Goal: Information Seeking & Learning: Learn about a topic

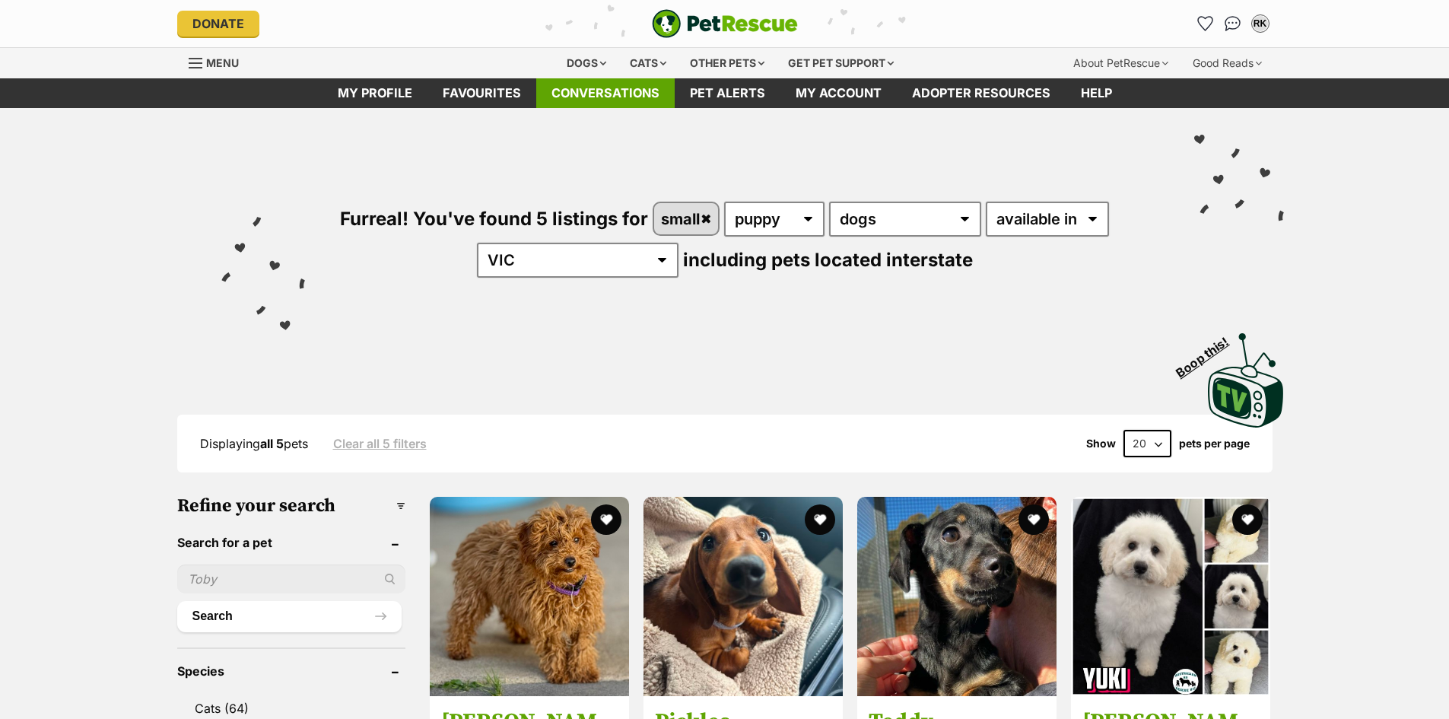
click at [593, 101] on link "Conversations" at bounding box center [605, 93] width 138 height 30
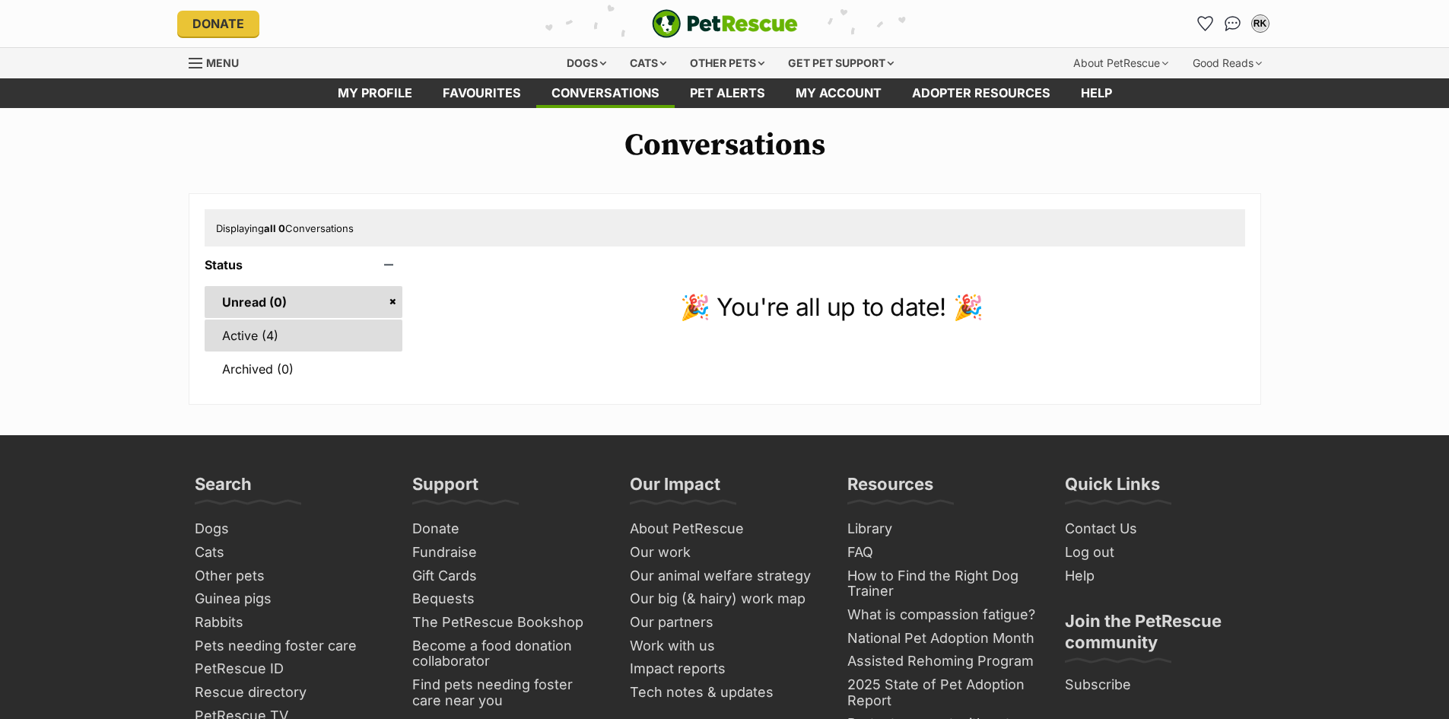
click at [228, 344] on link "Active (4)" at bounding box center [304, 336] width 199 height 32
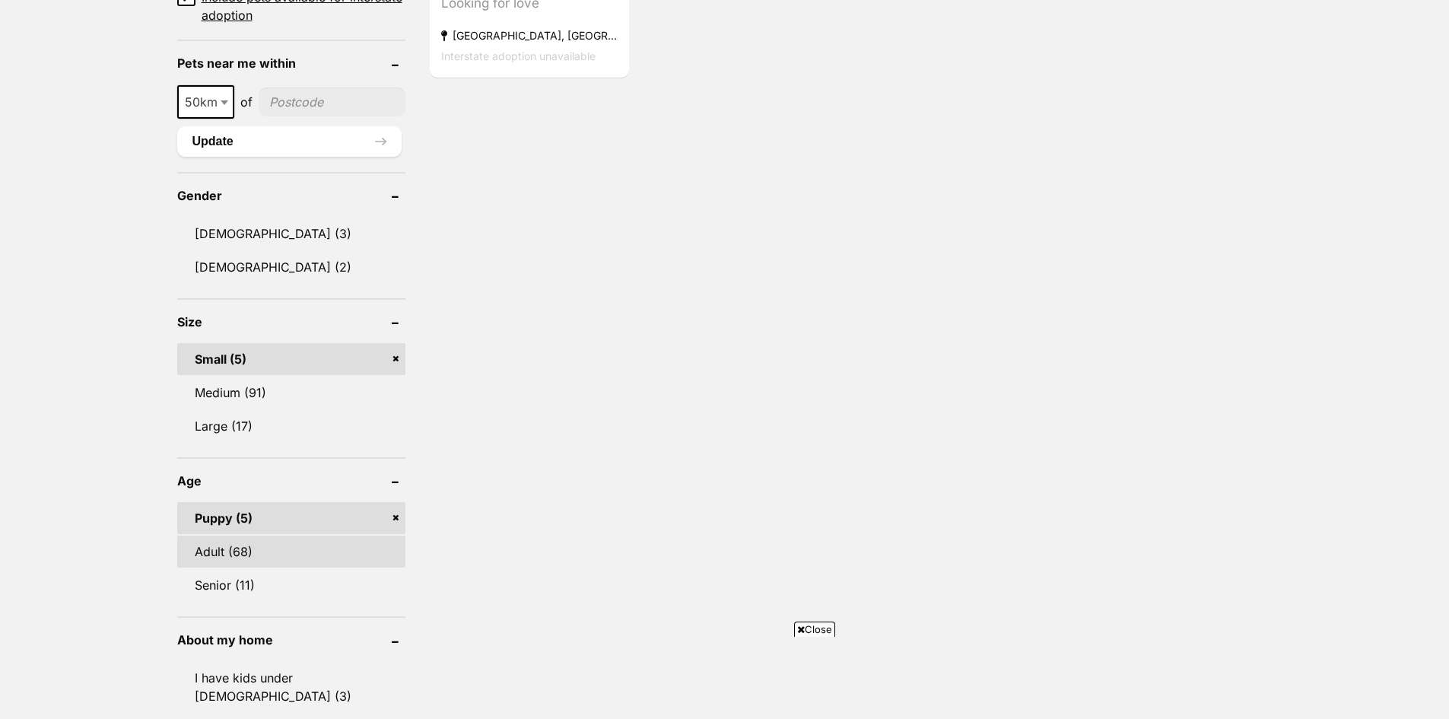
click at [230, 554] on link "Adult (68)" at bounding box center [291, 552] width 228 height 32
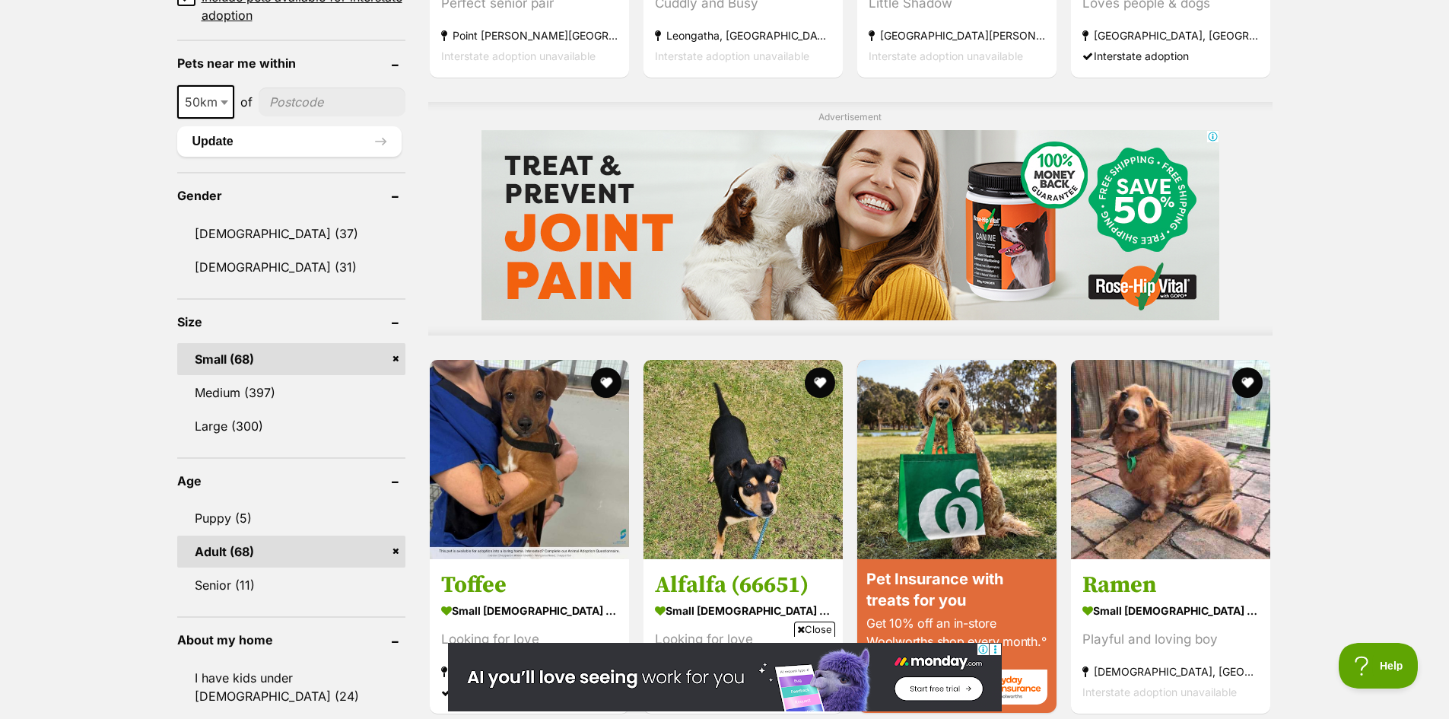
scroll to position [1522, 0]
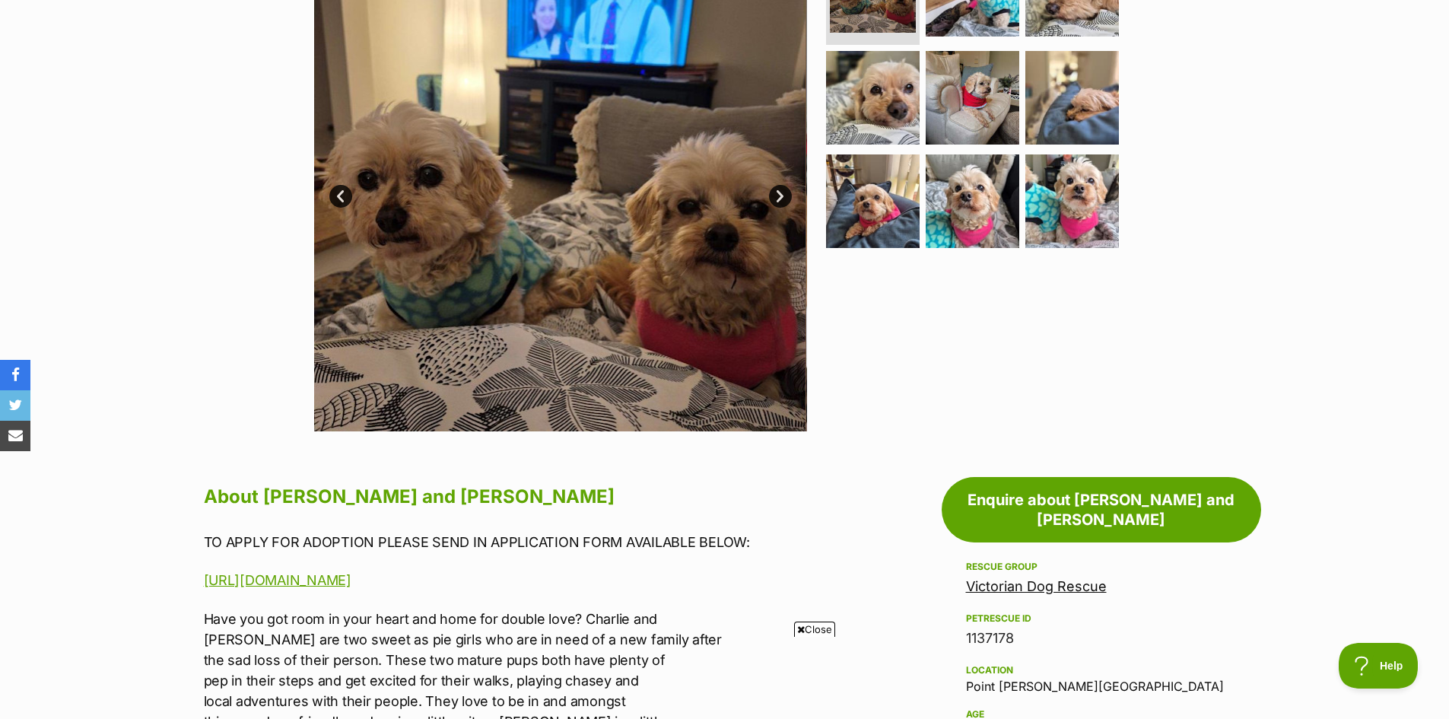
scroll to position [761, 0]
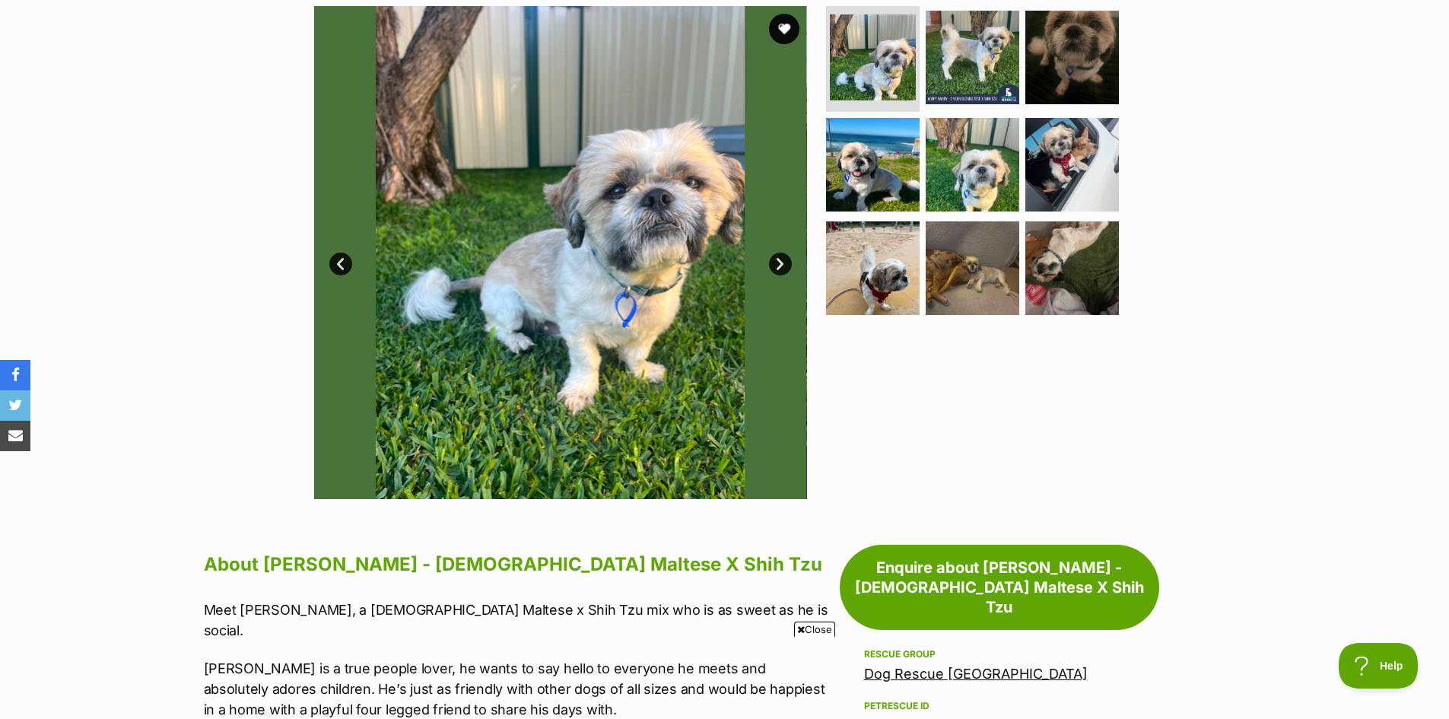
click at [778, 253] on link "Next" at bounding box center [780, 264] width 23 height 23
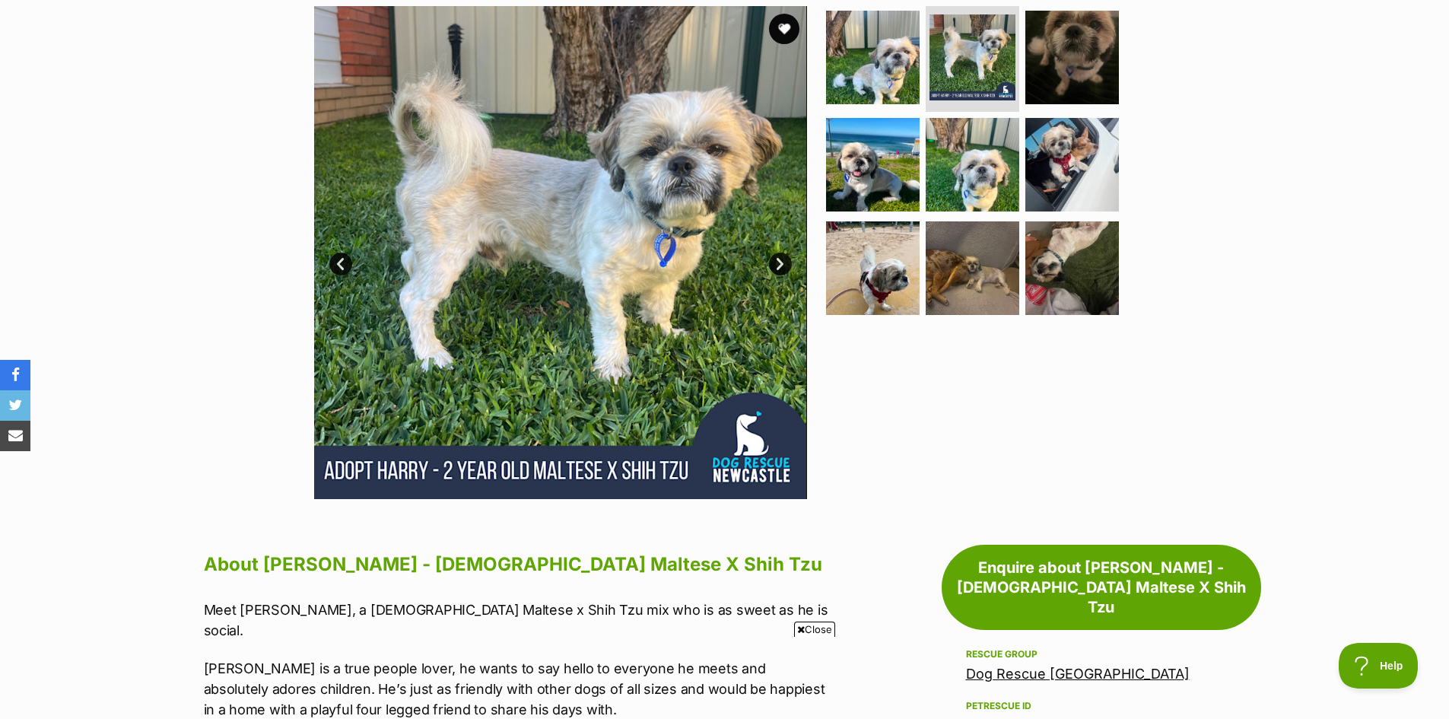
click at [778, 253] on link "Next" at bounding box center [780, 264] width 23 height 23
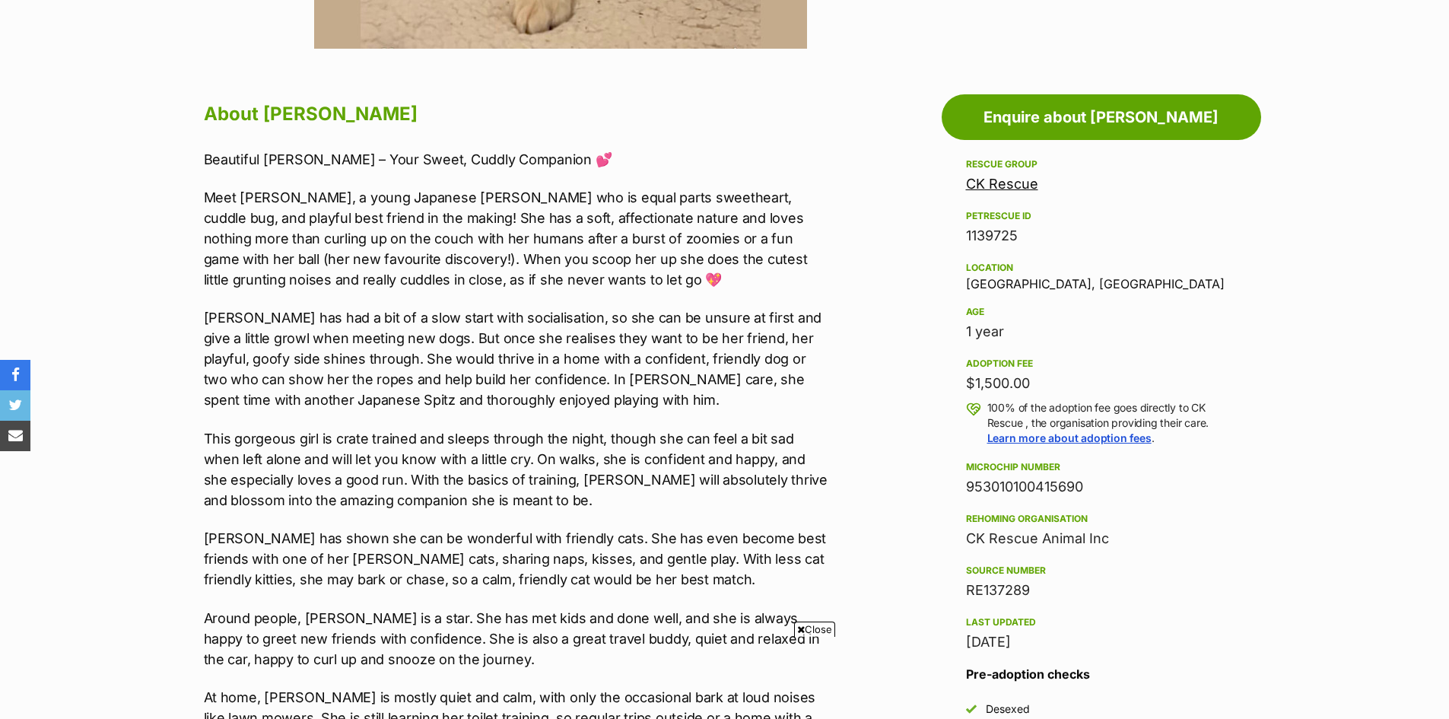
scroll to position [380, 0]
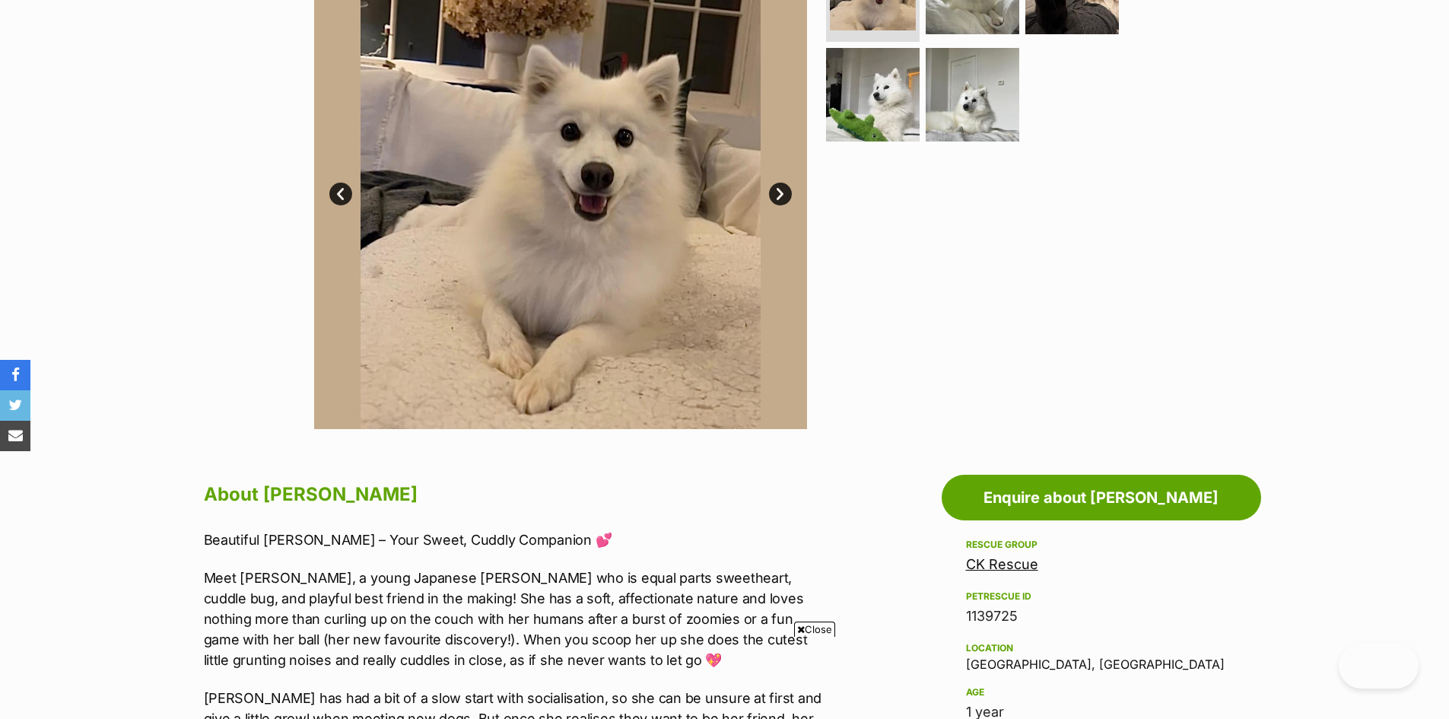
click at [777, 197] on link "Next" at bounding box center [780, 194] width 23 height 23
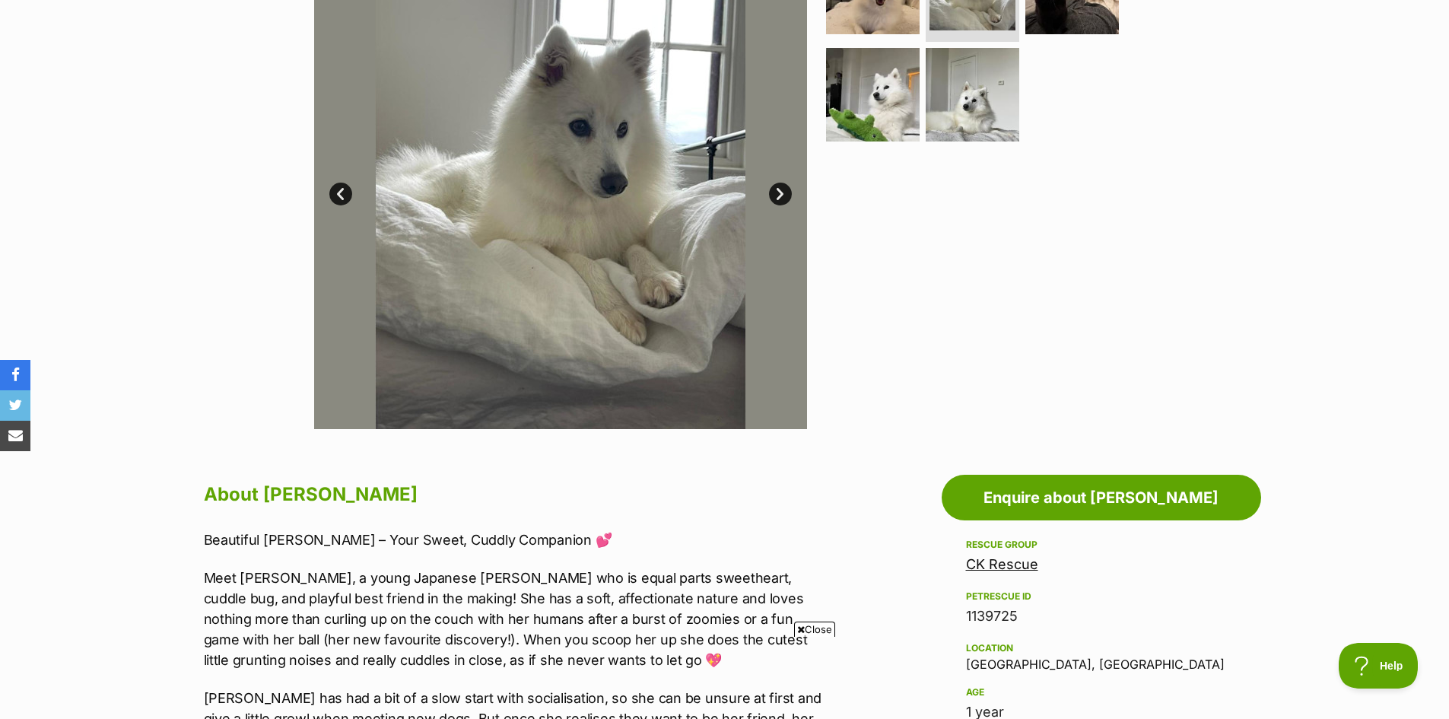
scroll to position [0, 0]
click at [777, 197] on link "Next" at bounding box center [780, 194] width 23 height 23
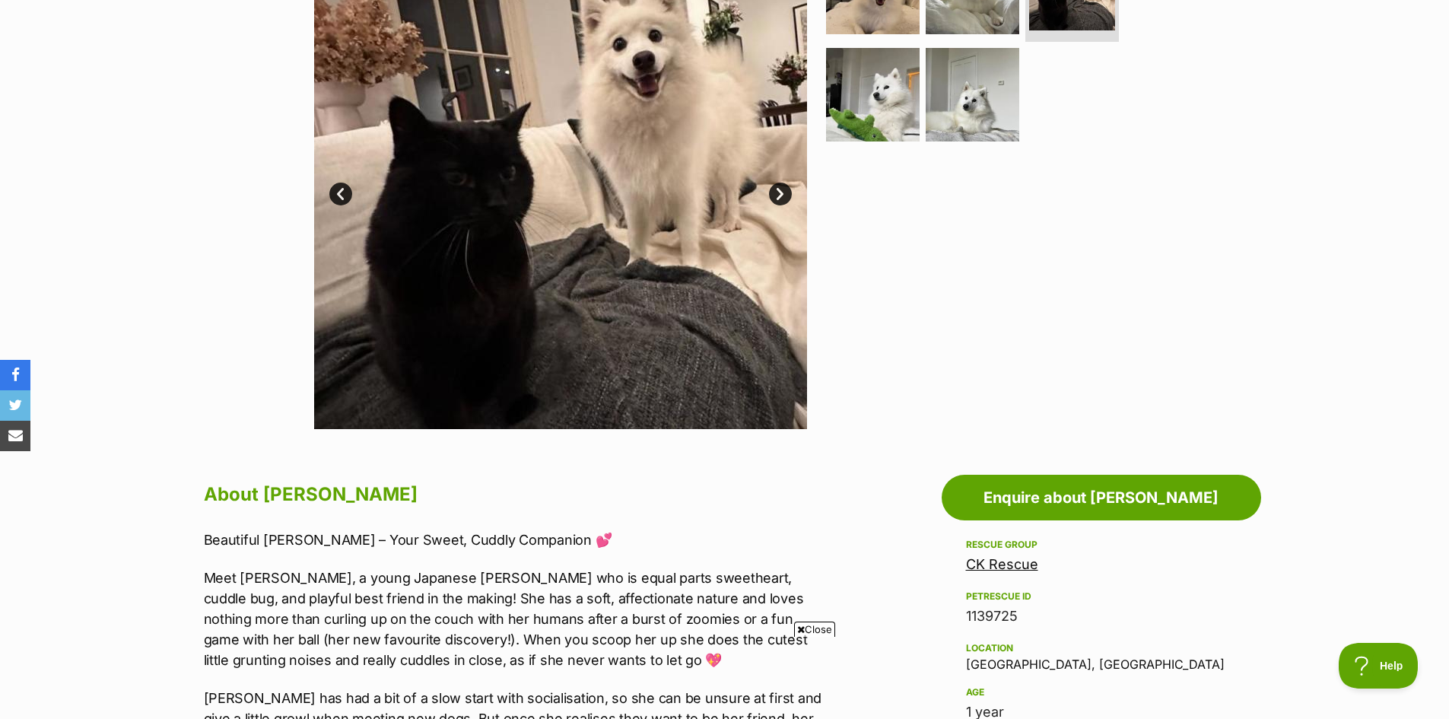
click at [777, 197] on link "Next" at bounding box center [780, 194] width 23 height 23
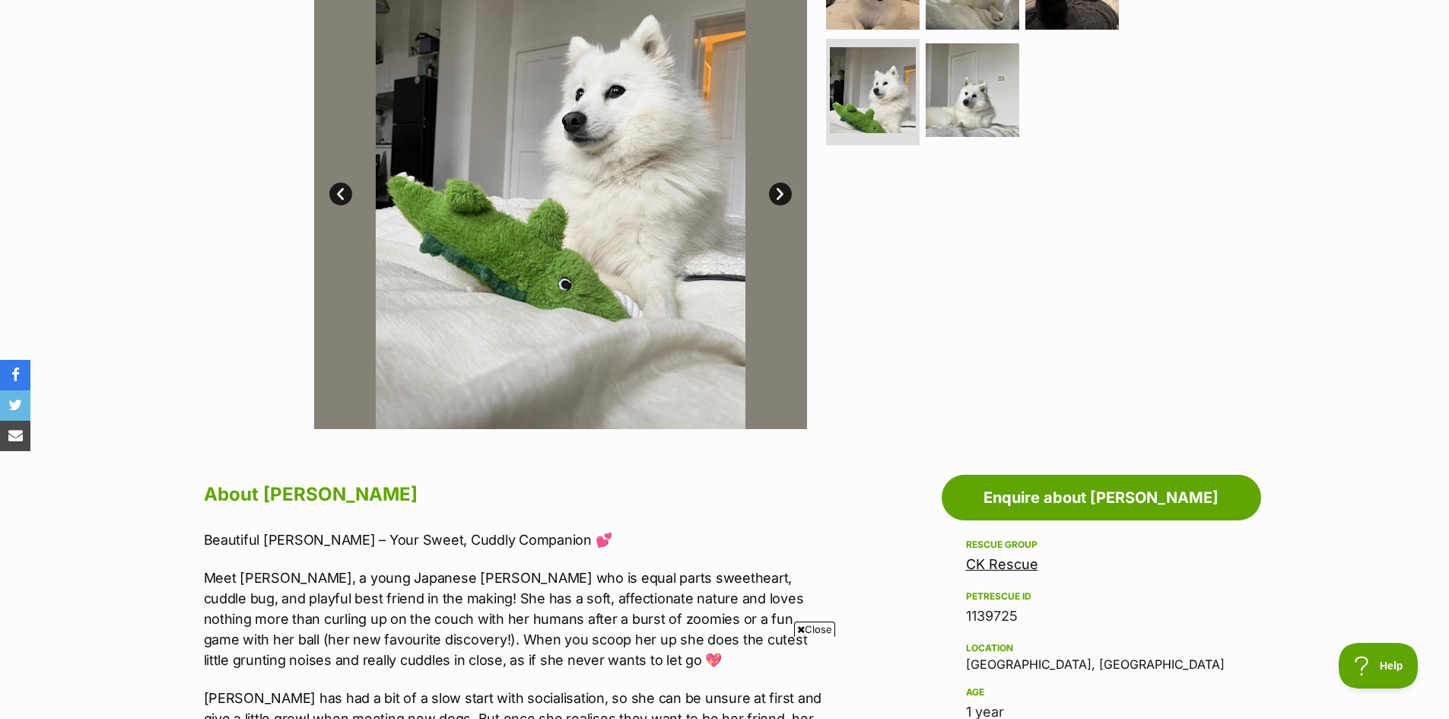
click at [777, 197] on link "Next" at bounding box center [780, 194] width 23 height 23
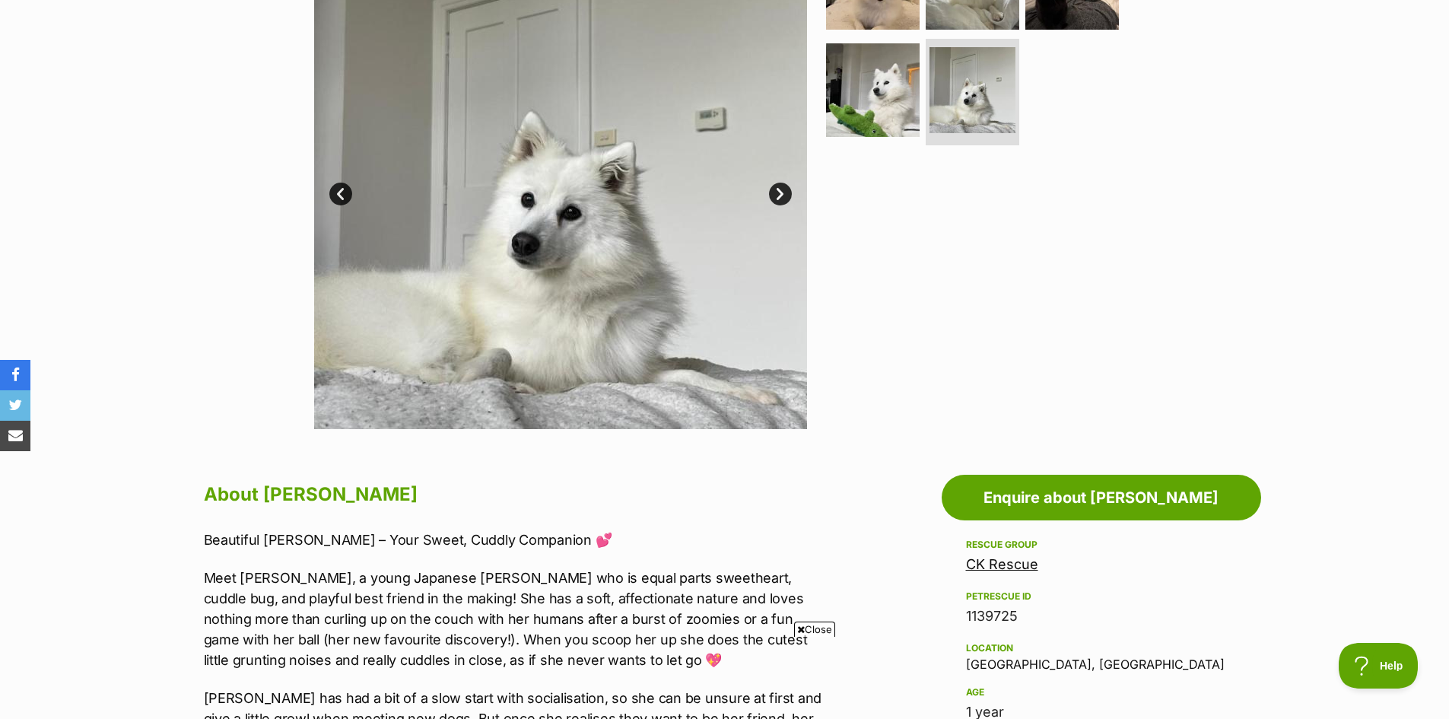
click at [777, 197] on link "Next" at bounding box center [780, 194] width 23 height 23
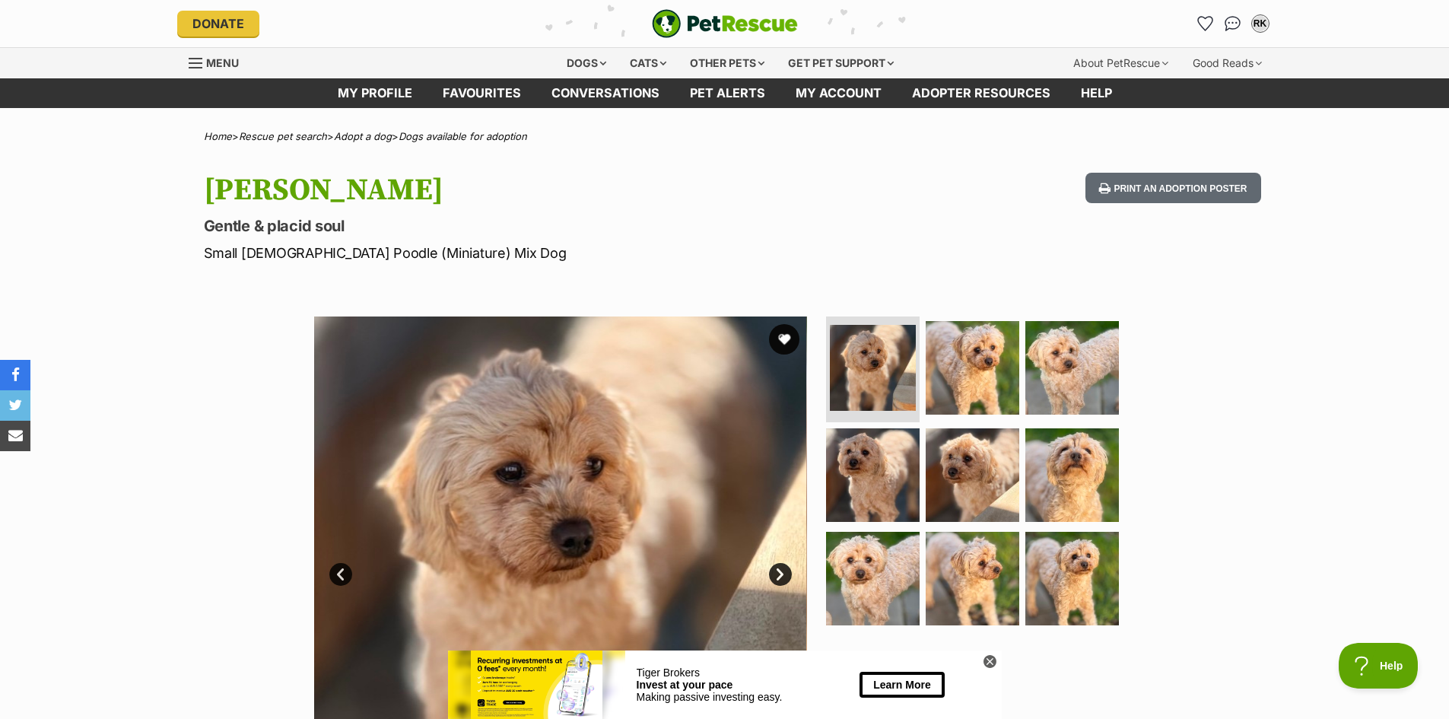
click at [784, 571] on link "Next" at bounding box center [780, 574] width 23 height 23
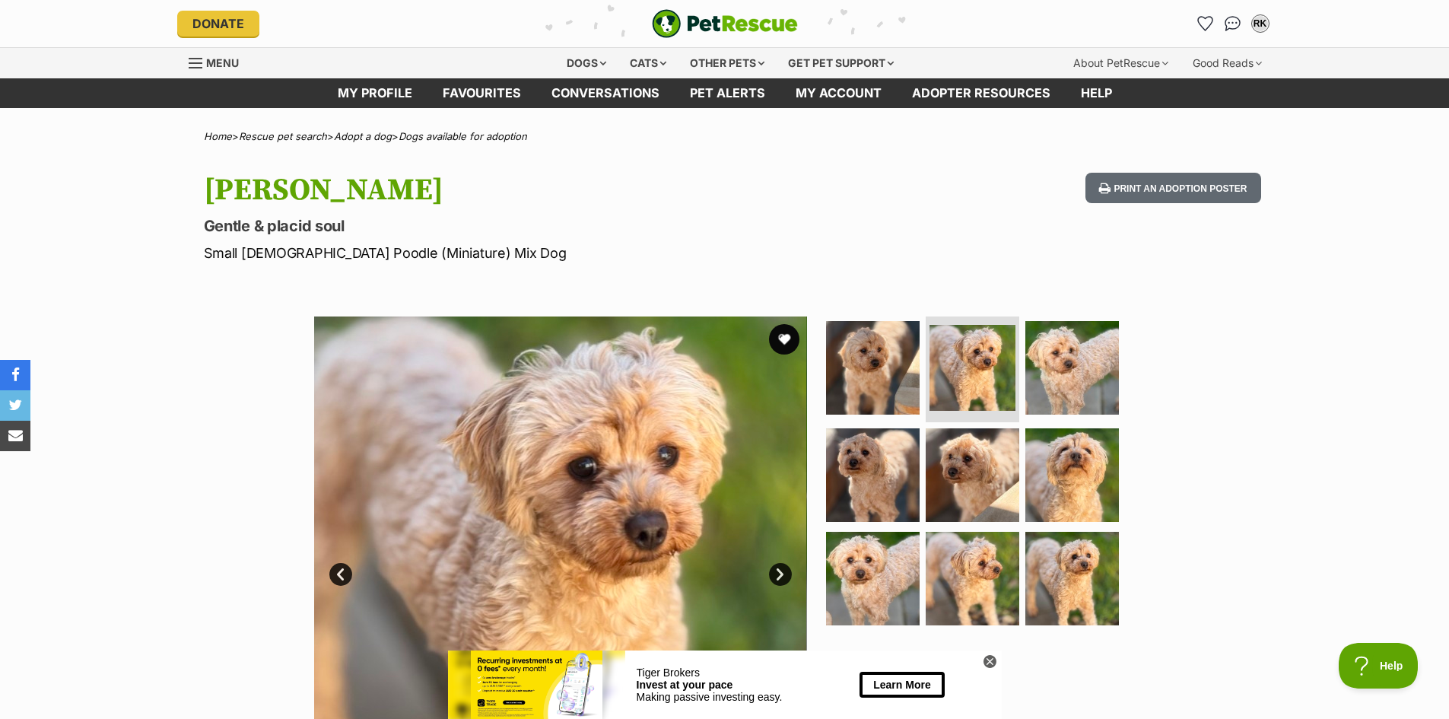
click at [784, 571] on link "Next" at bounding box center [780, 574] width 23 height 23
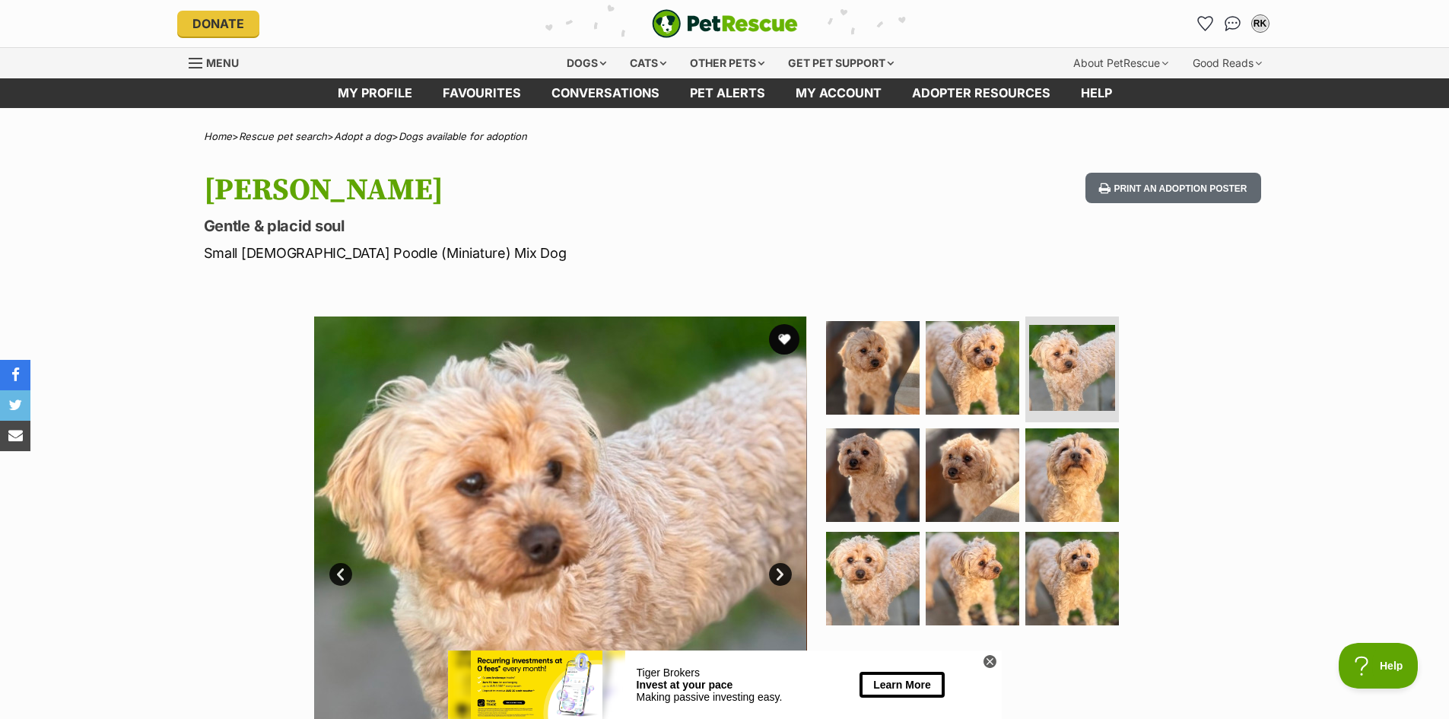
click at [784, 571] on link "Next" at bounding box center [780, 574] width 23 height 23
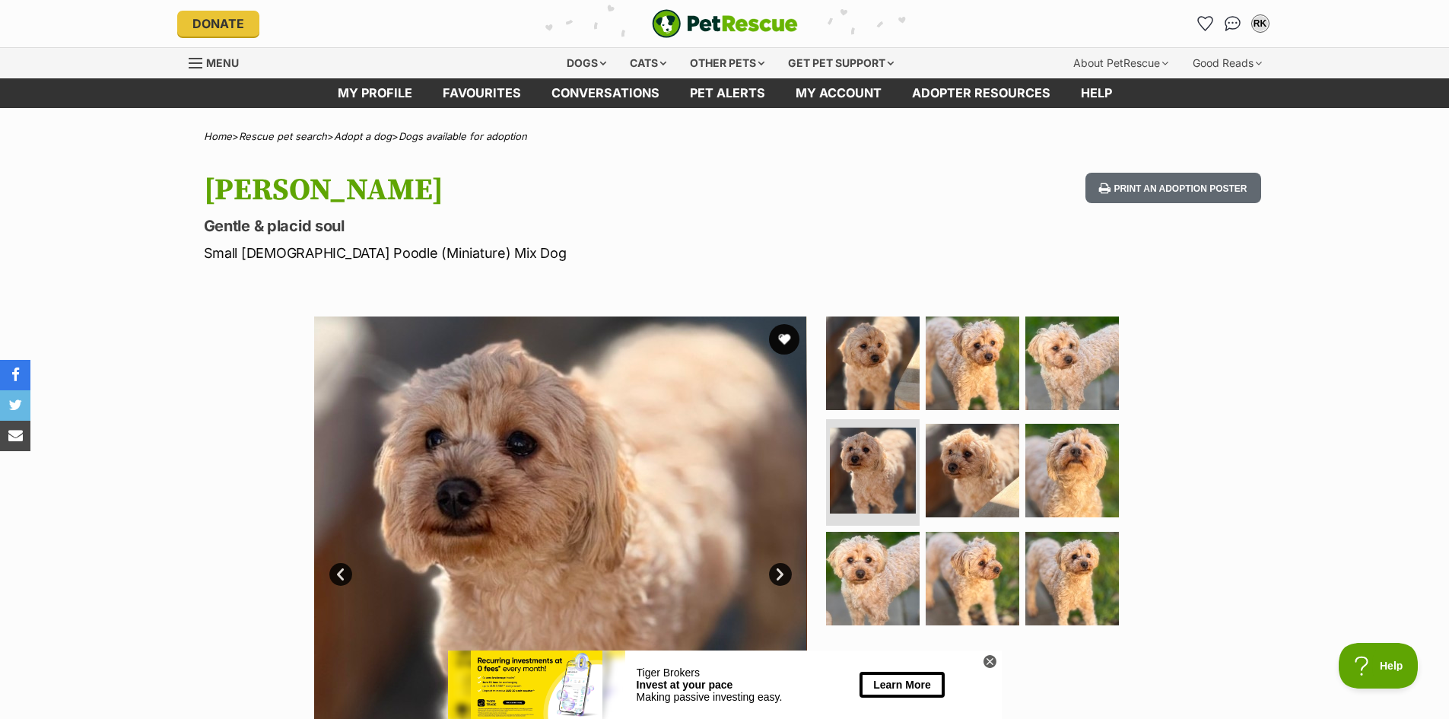
click at [784, 571] on link "Next" at bounding box center [780, 574] width 23 height 23
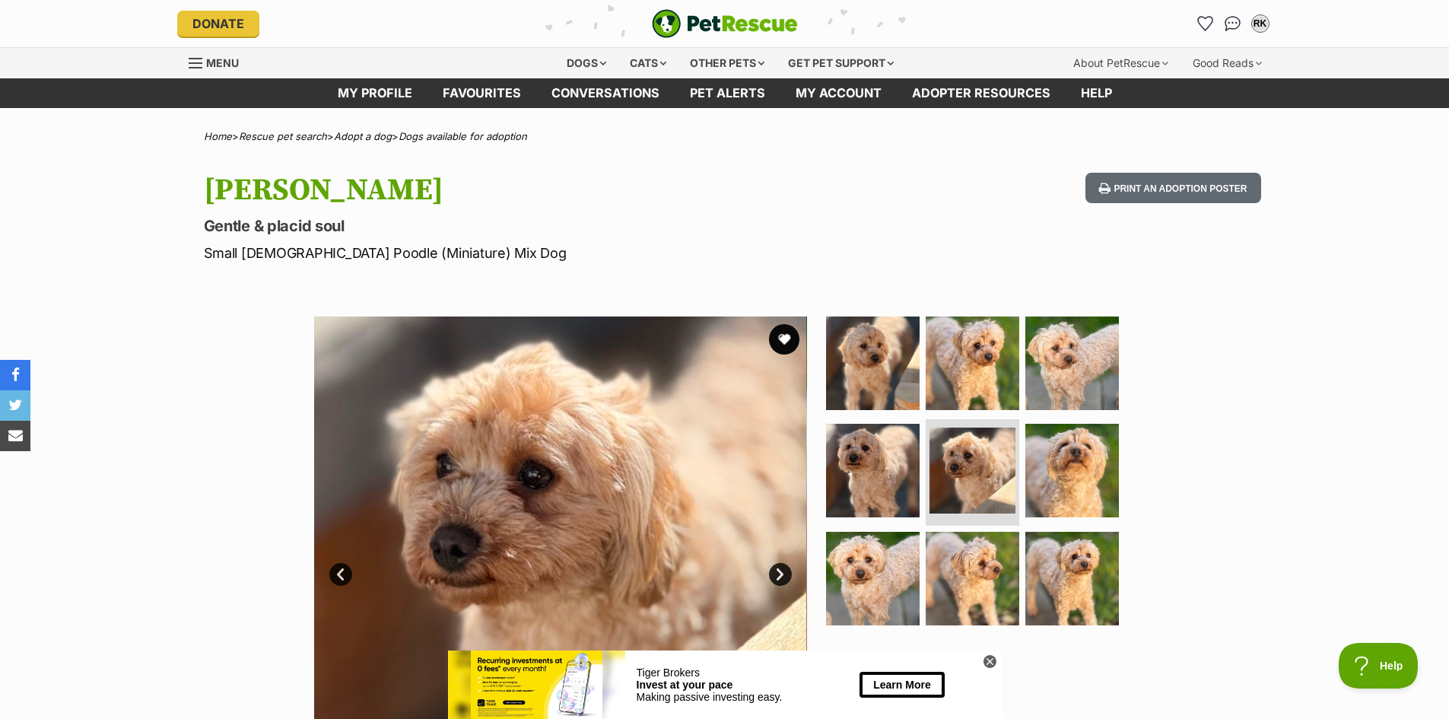
click at [784, 571] on link "Next" at bounding box center [780, 574] width 23 height 23
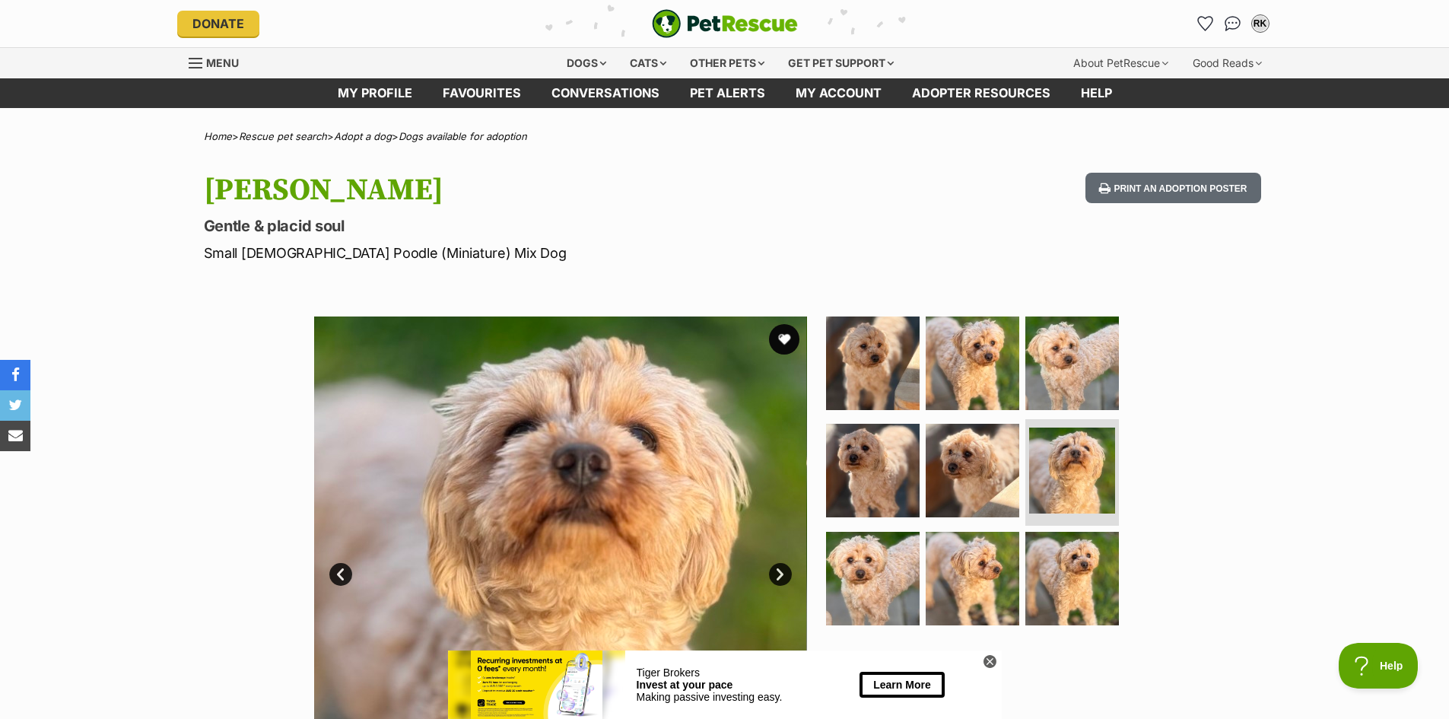
click at [782, 574] on link "Next" at bounding box center [780, 574] width 23 height 23
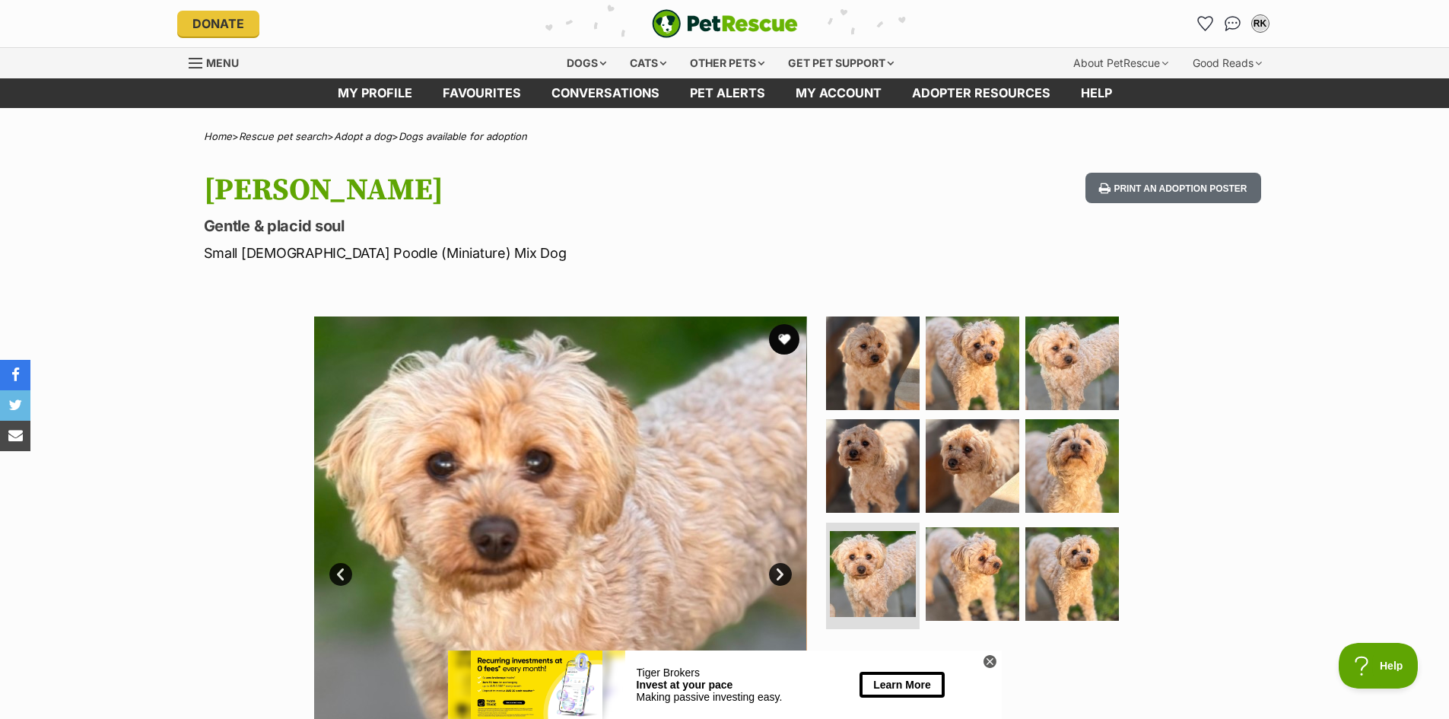
click at [782, 574] on link "Next" at bounding box center [780, 574] width 23 height 23
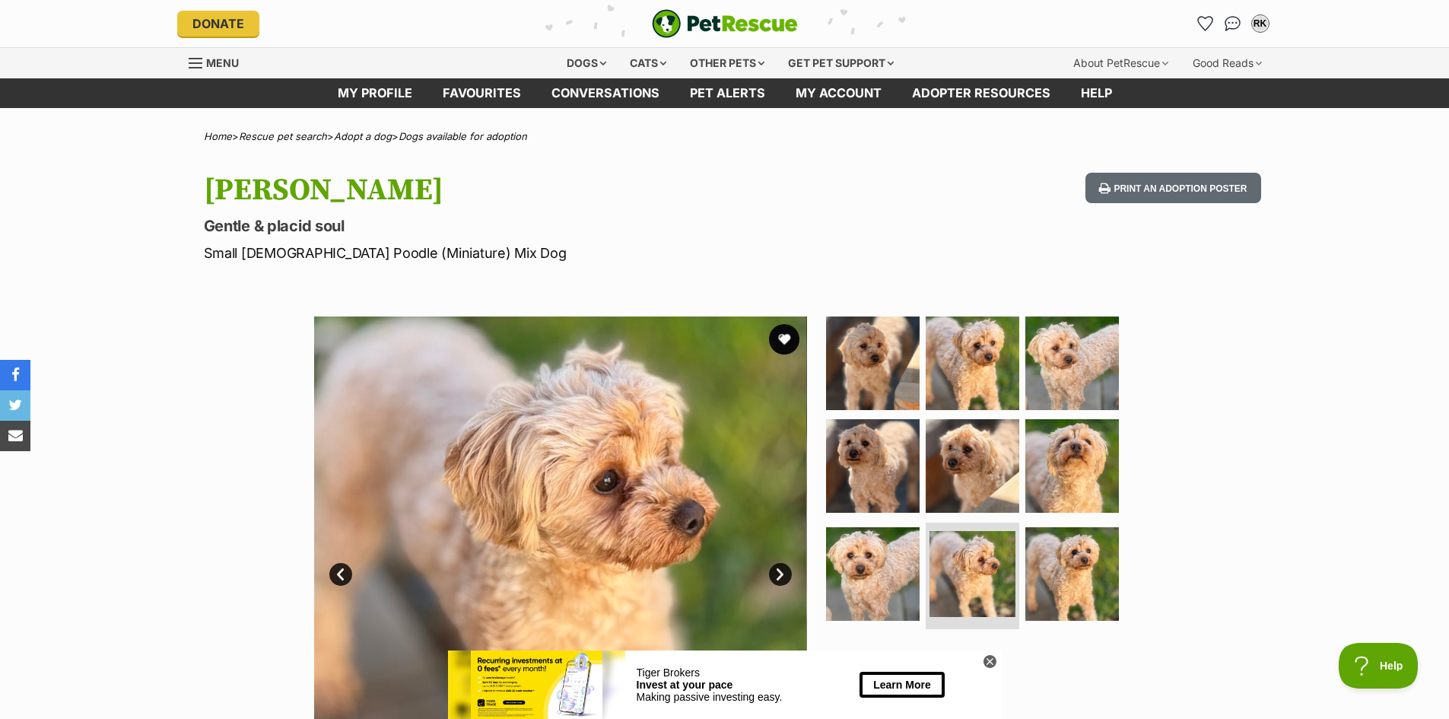
click at [782, 574] on link "Next" at bounding box center [780, 574] width 23 height 23
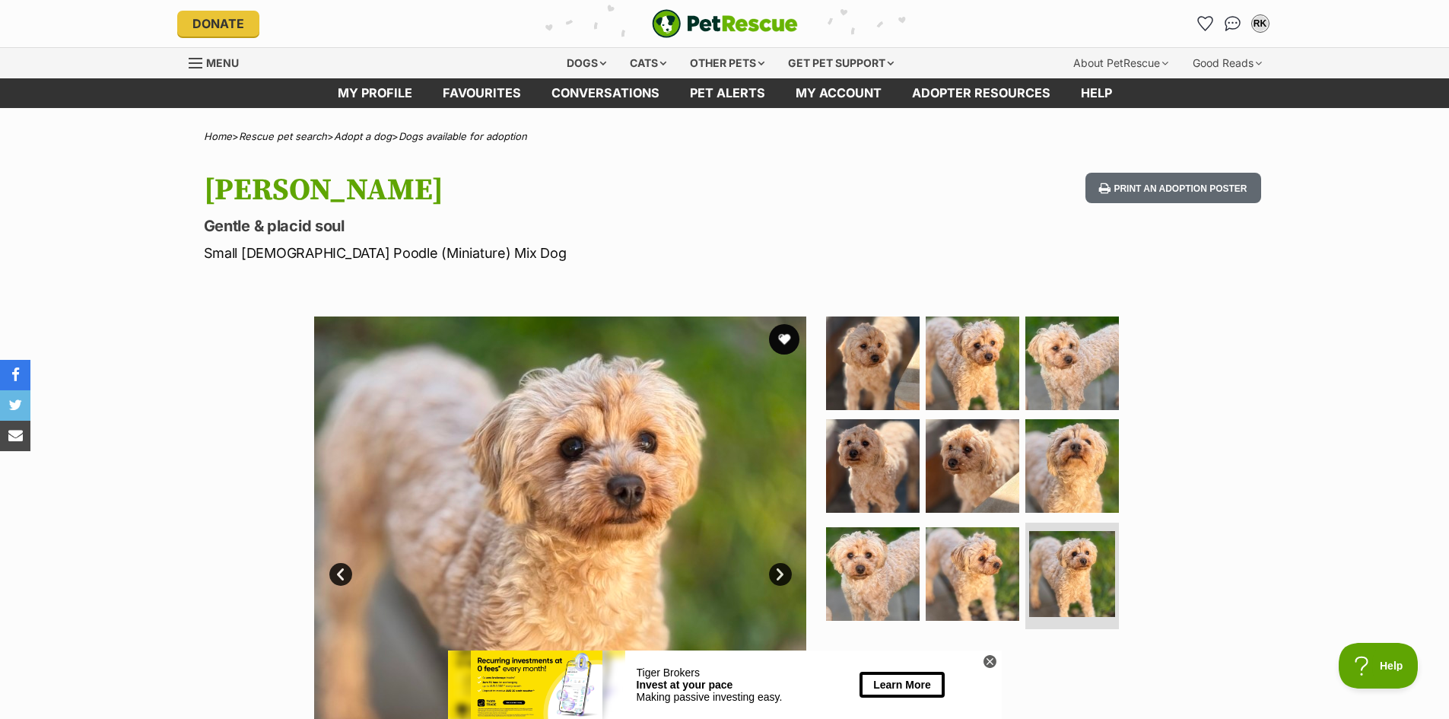
click at [782, 574] on link "Next" at bounding box center [780, 574] width 23 height 23
